Goal: Information Seeking & Learning: Learn about a topic

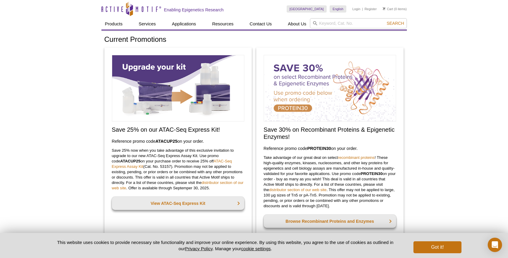
click at [394, 142] on div "Save 30% on Recombinant Proteins & Epigenetic Enzymes! Reference promo code  PR…" at bounding box center [329, 144] width 147 height 194
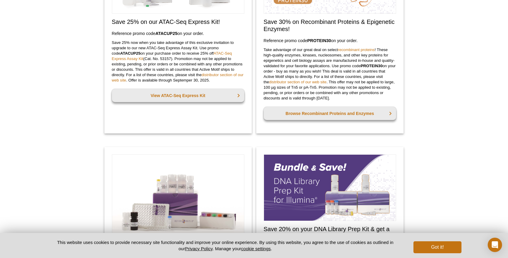
scroll to position [204, 0]
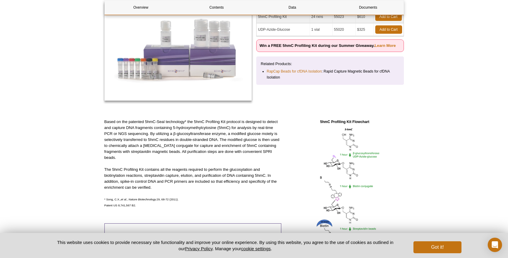
scroll to position [101, 0]
click at [206, 175] on p "The 5hmC Profiling Kit contains all the reagents required to perform the glucos…" at bounding box center [192, 179] width 177 height 24
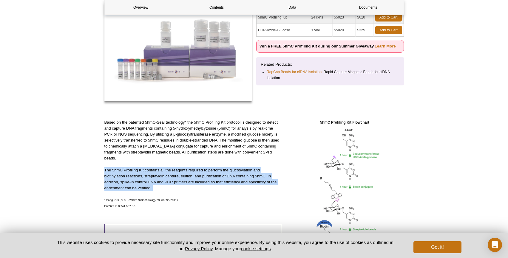
click at [206, 175] on p "The 5hmC Profiling Kit contains all the reagents required to perform the glucos…" at bounding box center [192, 179] width 177 height 24
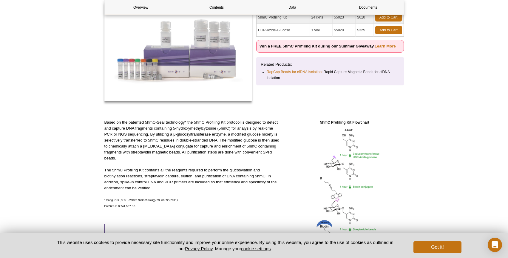
scroll to position [0, 0]
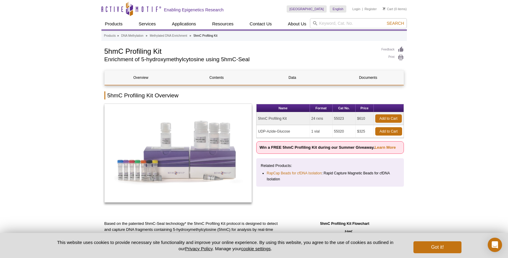
click at [159, 61] on h2 "Enrichment of 5-hydroxymethylcytosine using 5hmC-Seal" at bounding box center [239, 59] width 271 height 5
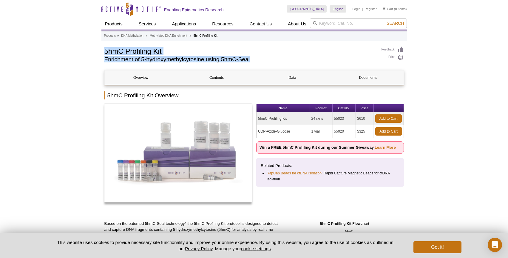
drag, startPoint x: 97, startPoint y: 50, endPoint x: 262, endPoint y: 64, distance: 166.1
click at [275, 64] on div "5hmC Profiling Kit Enrichment of 5-hydroxymethylcytosine using 5hmC-Seal" at bounding box center [239, 55] width 271 height 19
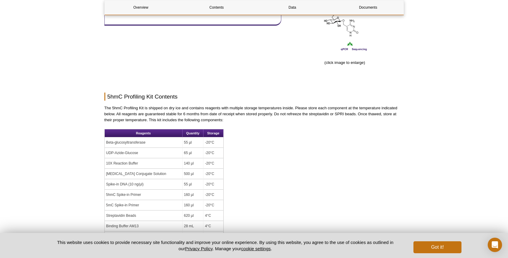
scroll to position [438, 0]
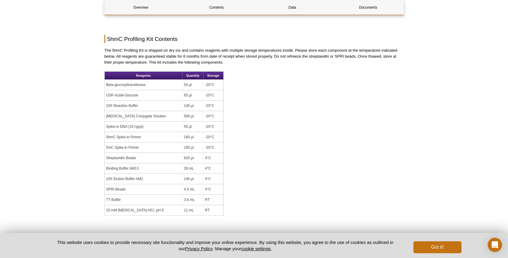
click at [270, 103] on div "Overview Contents Data Documents 5hmC Profiling Kit Overview Name Format Cat No…" at bounding box center [253, 116] width 299 height 968
click at [207, 88] on td "-20°C" at bounding box center [213, 85] width 20 height 10
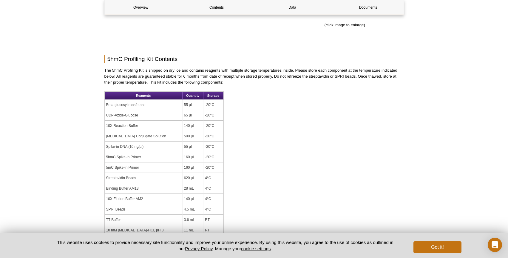
scroll to position [427, 0]
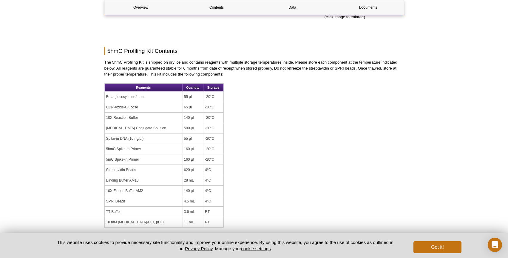
click at [223, 72] on p "The 5hmC Profiling Kit is shipped on dry ice and contains reagents with multipl…" at bounding box center [253, 68] width 299 height 18
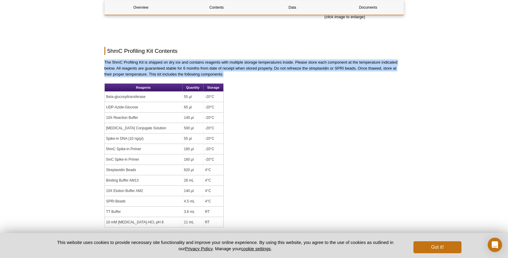
click at [241, 88] on div "Overview Contents Data Documents 5hmC Profiling Kit Overview Name Format Cat No…" at bounding box center [253, 128] width 299 height 968
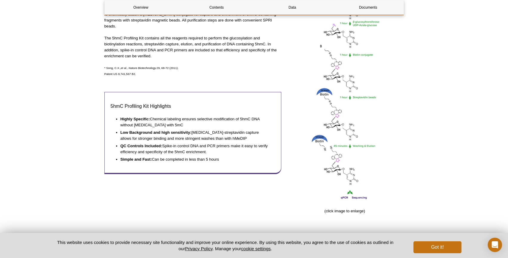
scroll to position [232, 0]
